Goal: Communication & Community: Connect with others

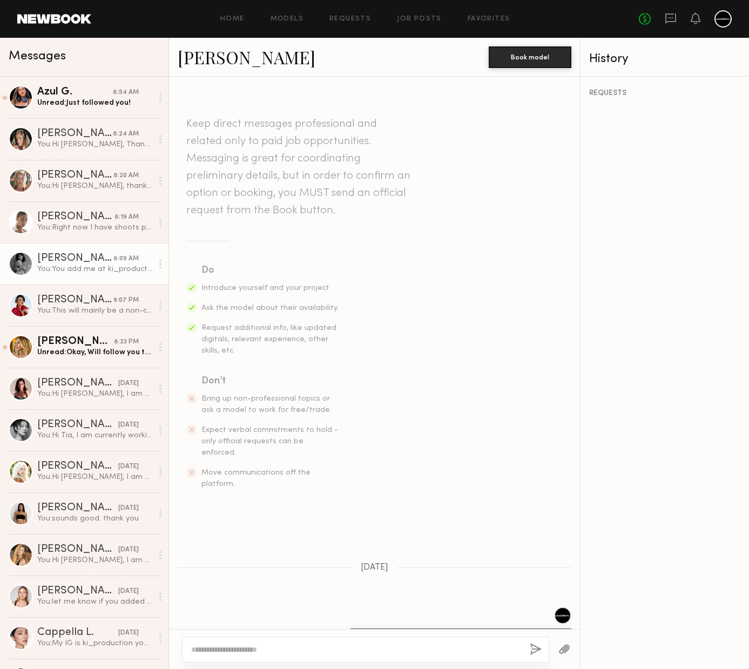
scroll to position [555, 0]
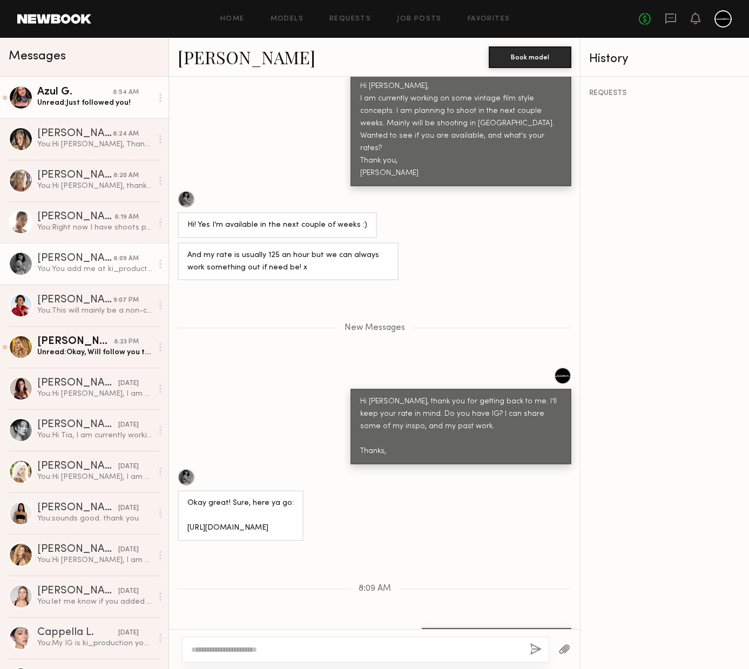
click at [75, 102] on div "Unread: Just followed you!" at bounding box center [94, 103] width 115 height 10
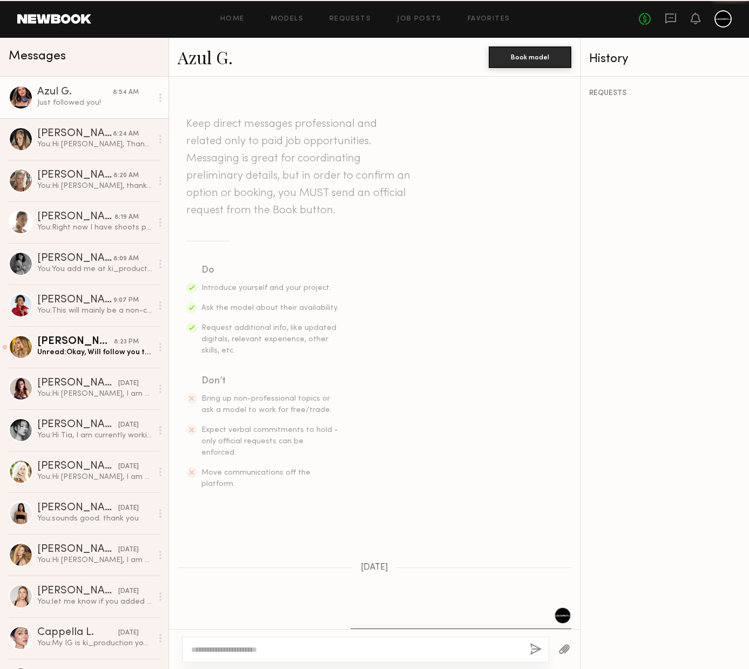
scroll to position [573, 0]
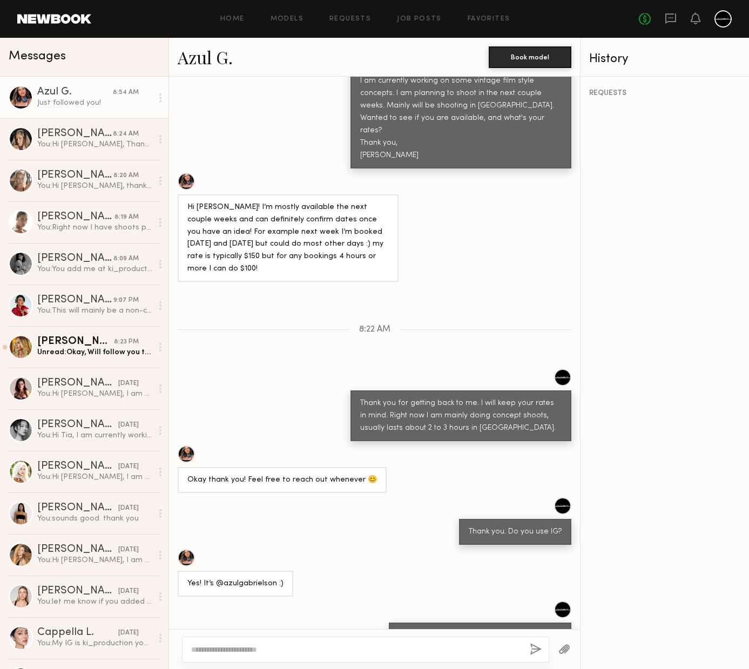
click at [303, 645] on textarea at bounding box center [356, 649] width 330 height 11
click at [69, 130] on div "[PERSON_NAME]" at bounding box center [75, 133] width 76 height 11
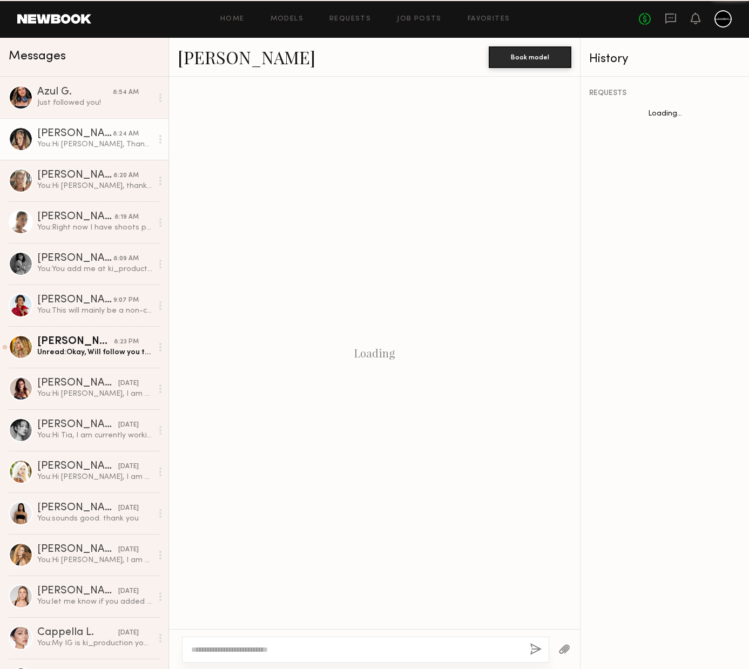
scroll to position [364, 0]
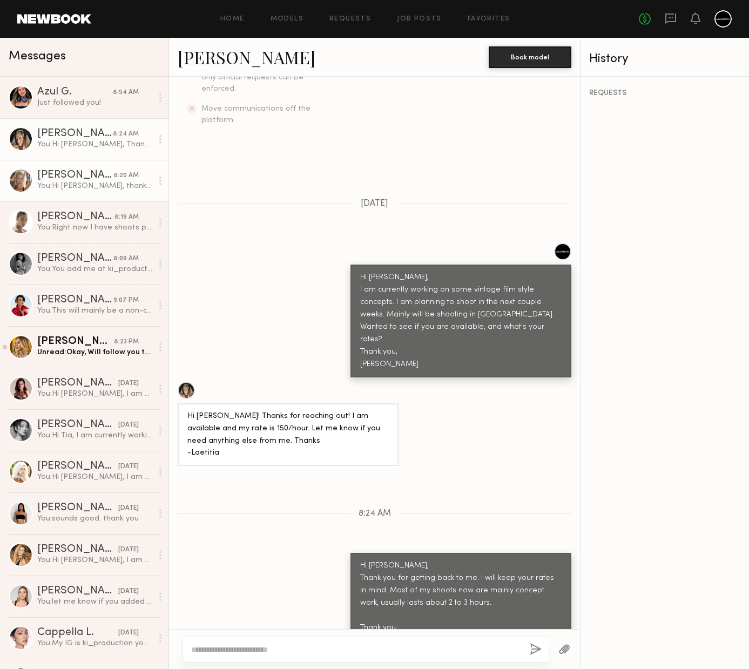
click at [59, 184] on div "You: Hi [PERSON_NAME], thank you for getting back to me. So you will only be in…" at bounding box center [94, 186] width 115 height 10
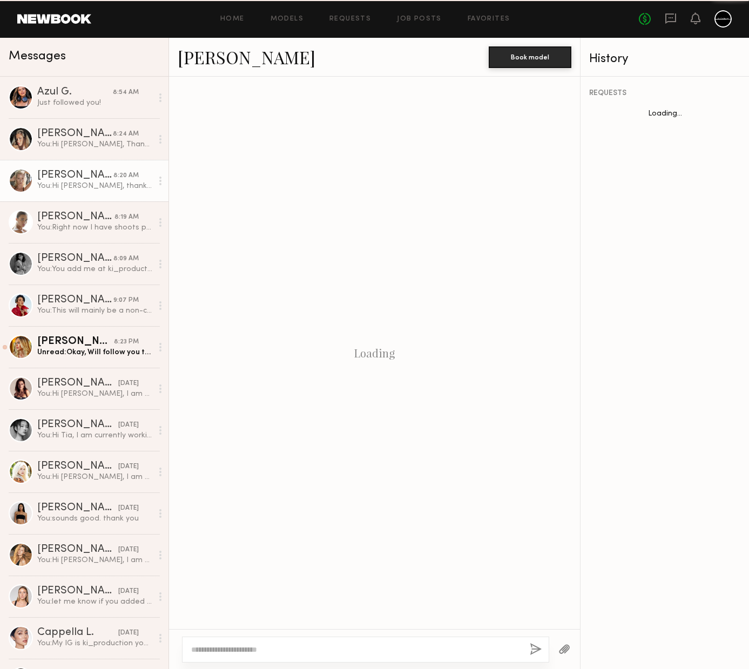
scroll to position [388, 0]
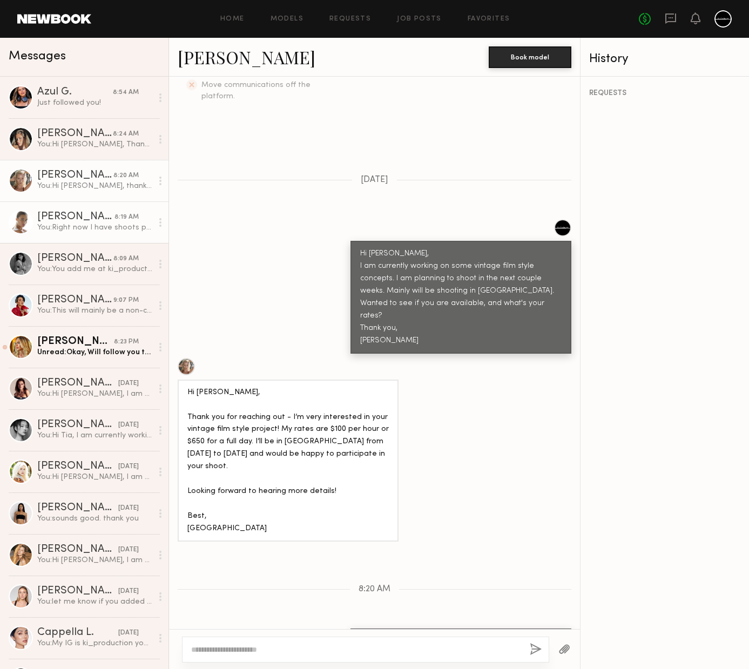
click at [78, 216] on div "[PERSON_NAME]" at bounding box center [75, 217] width 77 height 11
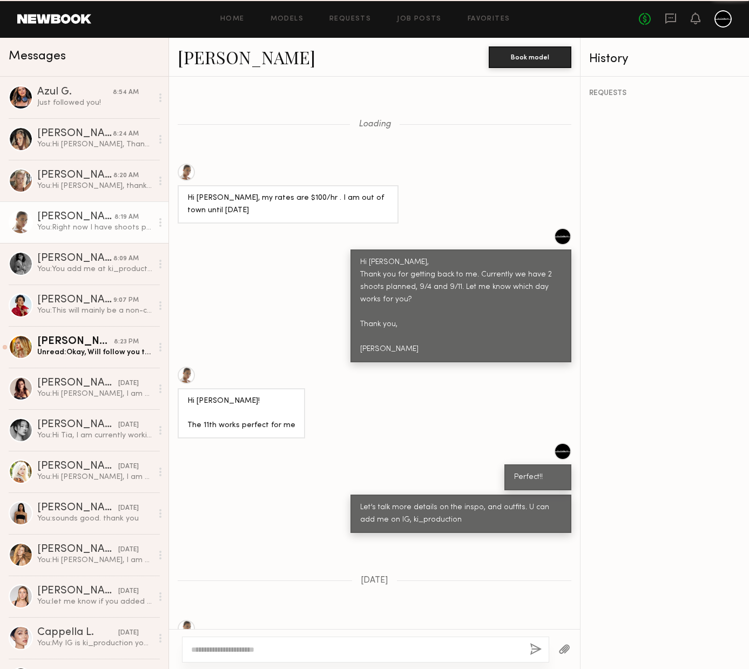
scroll to position [583, 0]
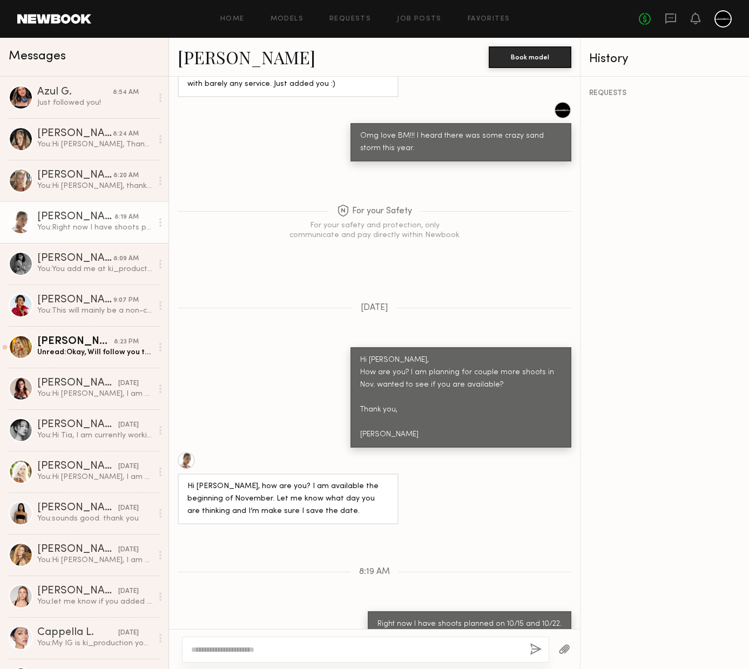
click at [67, 231] on div "You: Right now I have shoots planned on 10/15 and 10/22." at bounding box center [94, 227] width 115 height 10
click at [70, 222] on div "You: Right now I have shoots planned on 10/15 and 10/22." at bounding box center [94, 227] width 115 height 10
click at [63, 180] on div "[PERSON_NAME]" at bounding box center [75, 175] width 76 height 11
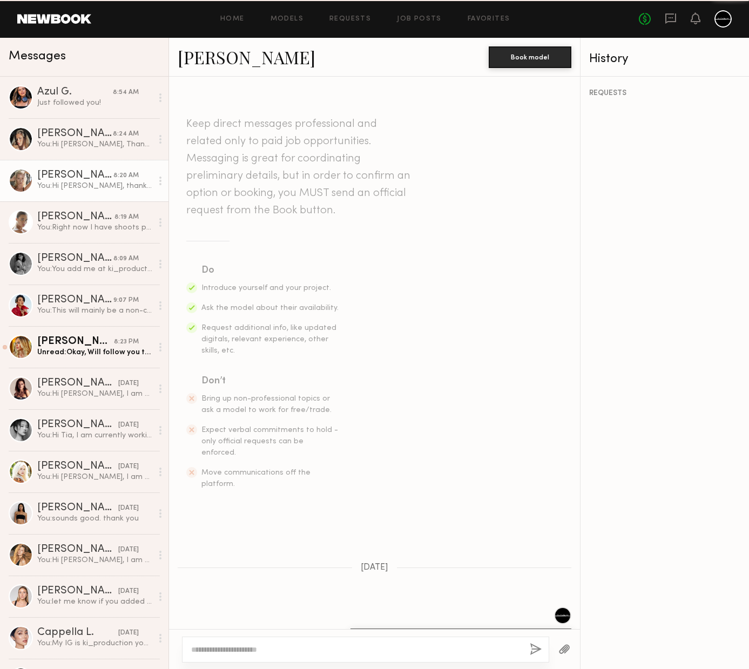
scroll to position [388, 0]
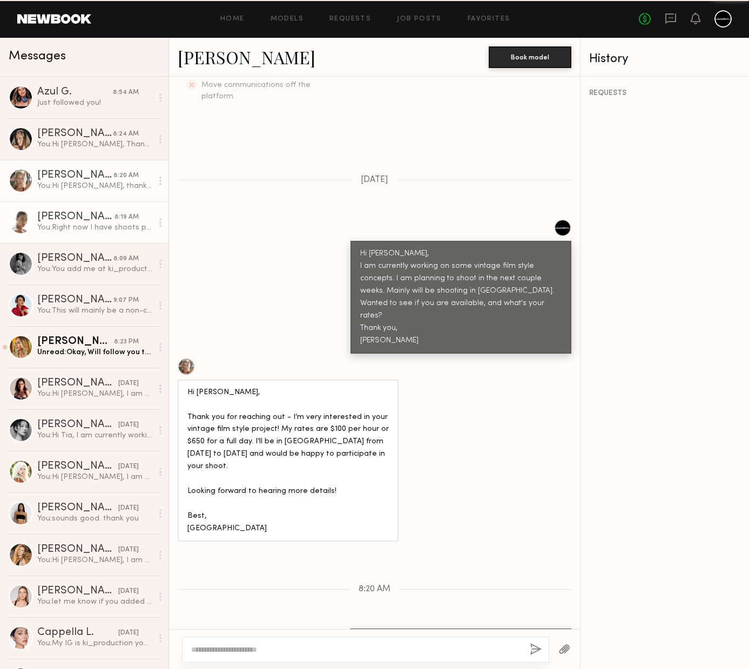
click at [95, 214] on div "[PERSON_NAME]" at bounding box center [75, 217] width 77 height 11
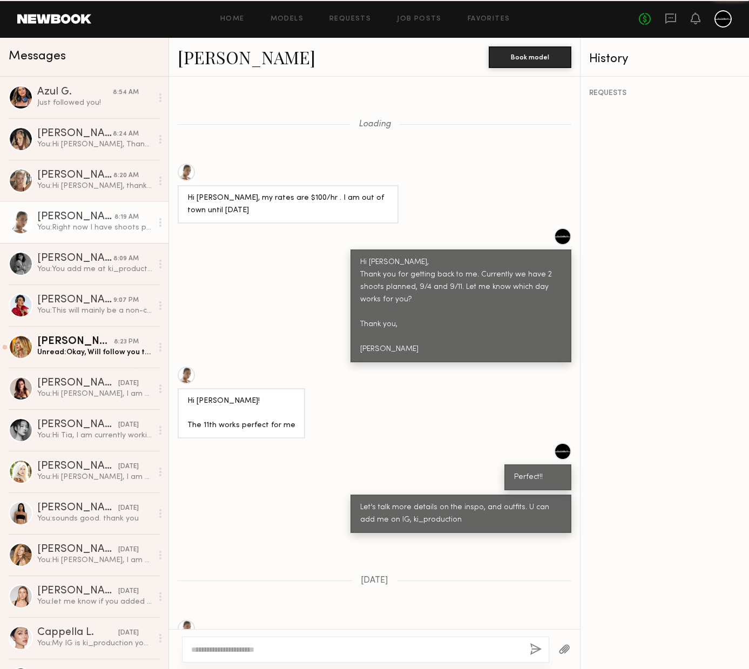
scroll to position [583, 0]
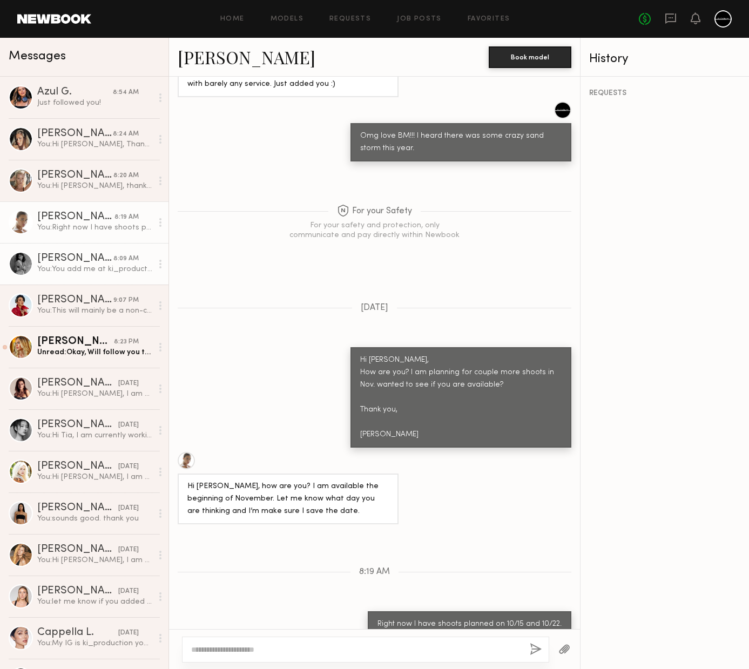
drag, startPoint x: 81, startPoint y: 262, endPoint x: 87, endPoint y: 263, distance: 6.0
click at [81, 262] on div "[PERSON_NAME]" at bounding box center [75, 258] width 76 height 11
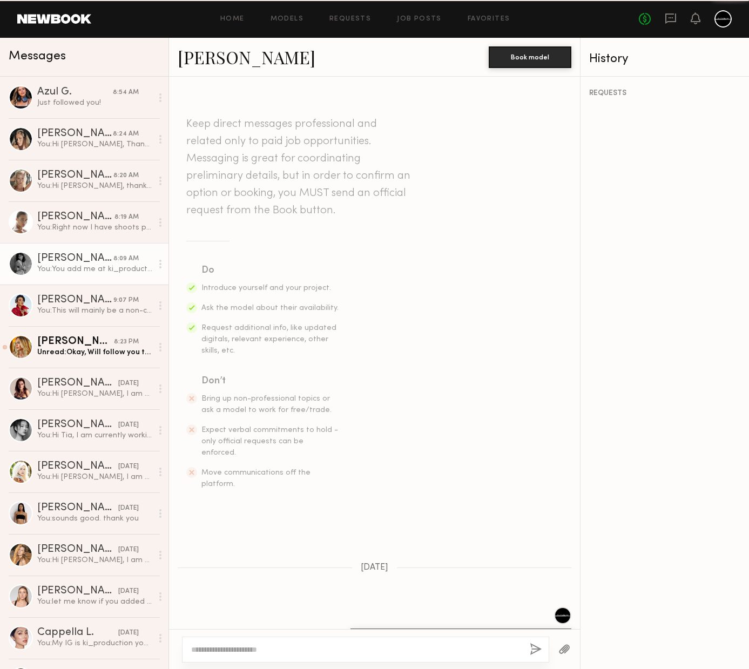
scroll to position [472, 0]
